Goal: Task Accomplishment & Management: Manage account settings

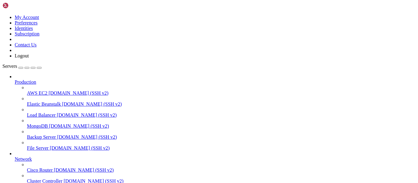
scroll to position [64, 0]
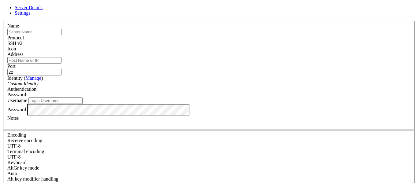
click at [62, 35] on input "text" at bounding box center [34, 32] width 54 height 6
type input "VPS ([PERSON_NAME])"
click at [62, 64] on input "Address" at bounding box center [34, 60] width 54 height 6
type input "[TECHNICAL_ID]"
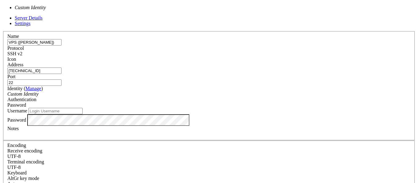
click at [181, 92] on div "Custom Identity" at bounding box center [208, 95] width 403 height 6
click at [83, 112] on input "Username" at bounding box center [55, 111] width 54 height 6
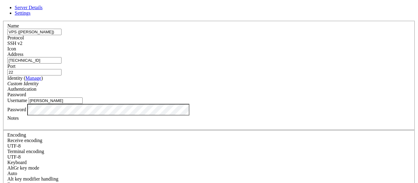
type input "[PERSON_NAME]"
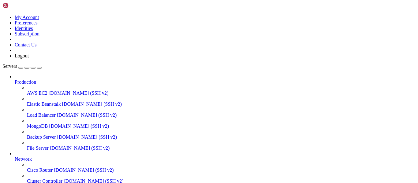
scroll to position [80, 0]
drag, startPoint x: 37, startPoint y: 139, endPoint x: 29, endPoint y: 157, distance: 19.0
drag, startPoint x: 28, startPoint y: 154, endPoint x: 1, endPoint y: 161, distance: 27.9
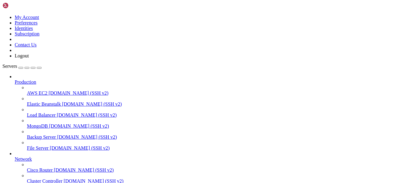
scroll to position [0, 0]
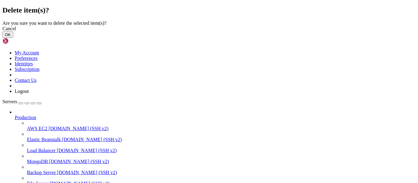
click at [13, 38] on button "OK" at bounding box center [7, 35] width 11 height 6
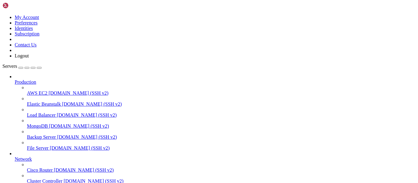
scroll to position [64, 0]
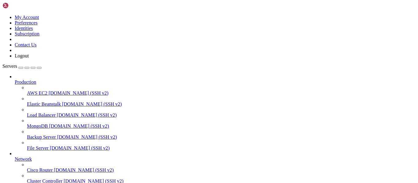
click at [95, 3] on div at bounding box center [209, 91] width 418 height 183
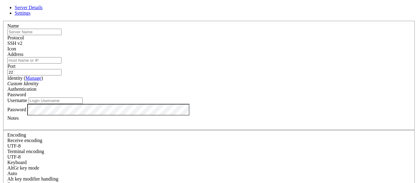
click at [62, 35] on input "text" at bounding box center [34, 32] width 54 height 6
type input "P"
type input "VPS ([PERSON_NAME])"
click at [62, 62] on input "Address" at bounding box center [34, 60] width 54 height 6
type input "[TECHNICAL_ID]"
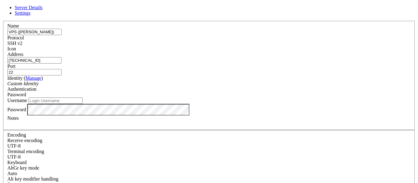
click at [172, 87] on div "Custom Identity" at bounding box center [208, 84] width 403 height 6
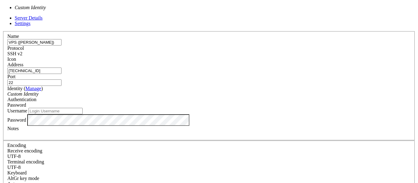
click at [41, 86] on link "Manage" at bounding box center [33, 88] width 16 height 5
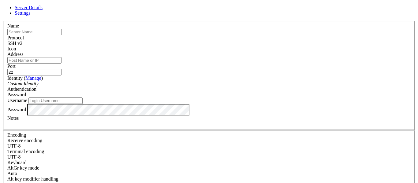
click at [62, 35] on input "text" at bounding box center [34, 32] width 54 height 6
type input "P"
type input "VPS ([PERSON_NAME])"
click at [62, 64] on input "Address" at bounding box center [34, 60] width 54 height 6
type input "[TECHNICAL_ID]"
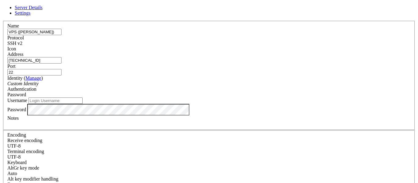
click at [83, 104] on input "Username" at bounding box center [55, 101] width 54 height 6
type input "[PERSON_NAME]"
click at [281, 52] on div at bounding box center [208, 52] width 403 height 0
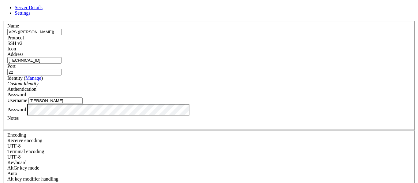
click at [253, 43] on div "SSH v2" at bounding box center [208, 44] width 403 height 6
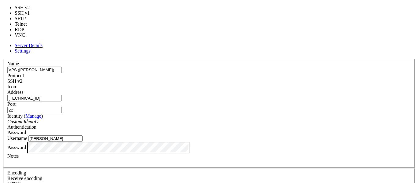
click at [253, 79] on div "SSH v2" at bounding box center [208, 82] width 403 height 6
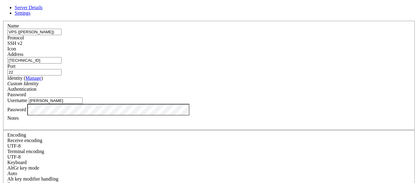
scroll to position [14, 0]
click at [243, 92] on div "Password" at bounding box center [208, 95] width 403 height 6
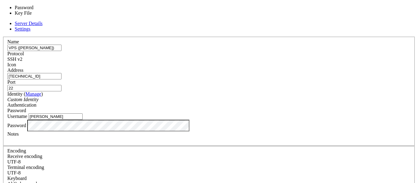
click at [255, 103] on div "Authentication Password" at bounding box center [208, 108] width 403 height 11
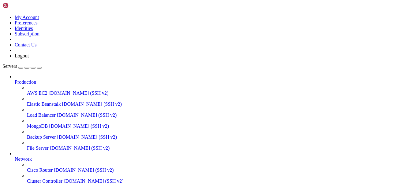
scroll to position [80, 0]
drag, startPoint x: 123, startPoint y: 47, endPoint x: 185, endPoint y: 84, distance: 71.6
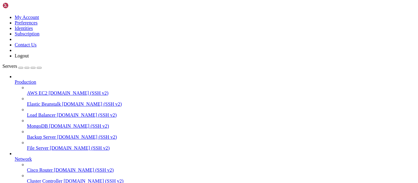
copy div "VPS ([PERSON_NAME])  No Split 2 Columns 3 Columns 4 Columns 5 Columns VPS ([PE…"
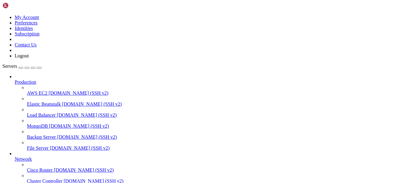
drag, startPoint x: 247, startPoint y: 14, endPoint x: 249, endPoint y: 21, distance: 7.1
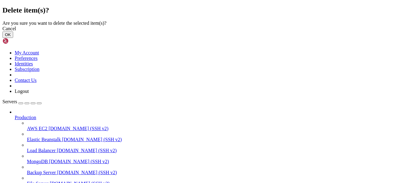
click at [282, 38] on div "Cancel OK" at bounding box center [208, 32] width 413 height 12
click at [13, 38] on button "OK" at bounding box center [7, 35] width 11 height 6
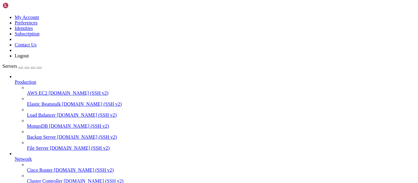
scroll to position [64, 0]
